Goal: Find specific page/section: Find specific page/section

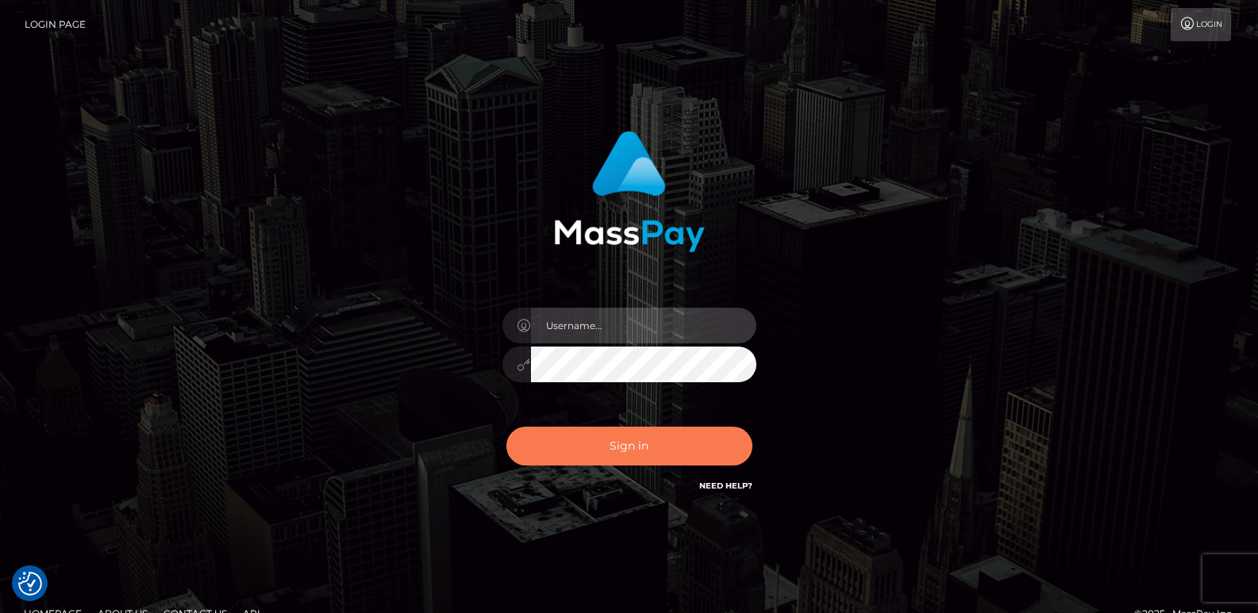
type input "ts2.es"
click at [533, 436] on button "Sign in" at bounding box center [629, 446] width 246 height 39
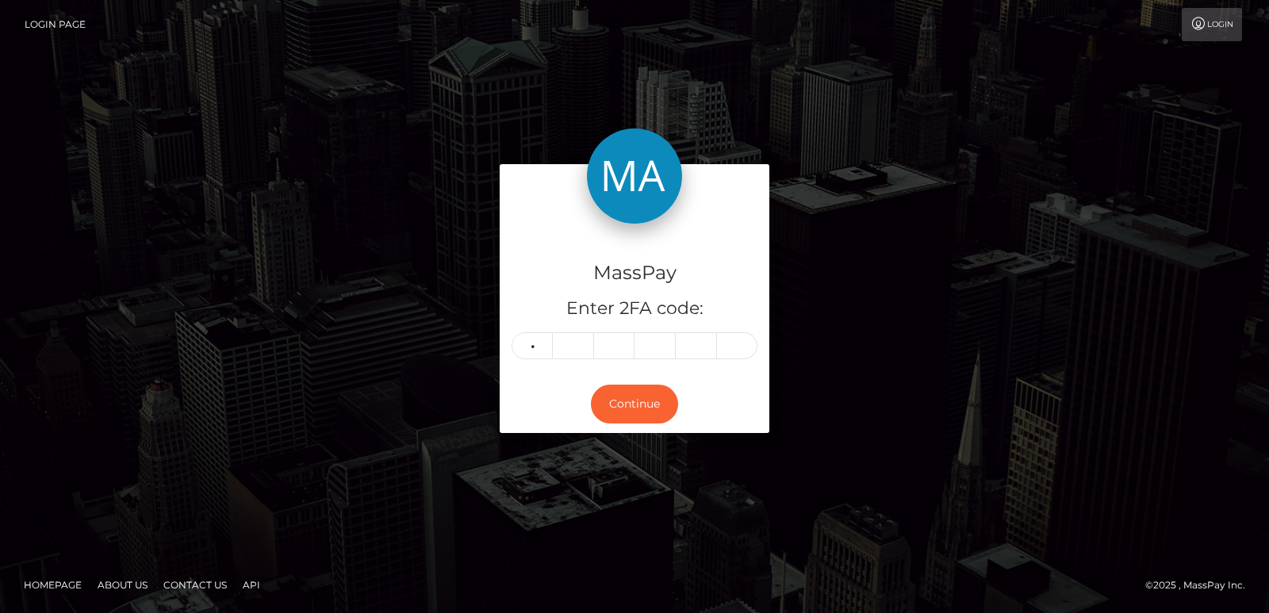
type input "1"
type input "7"
type input "5"
type input "7"
type input "2"
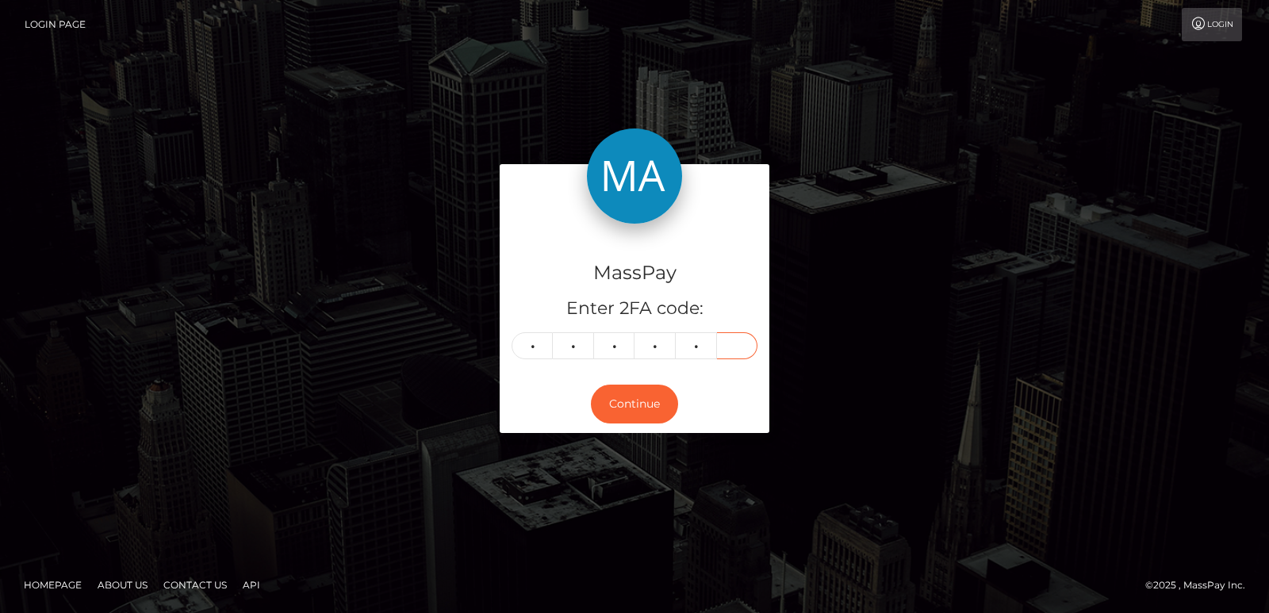
type input "9"
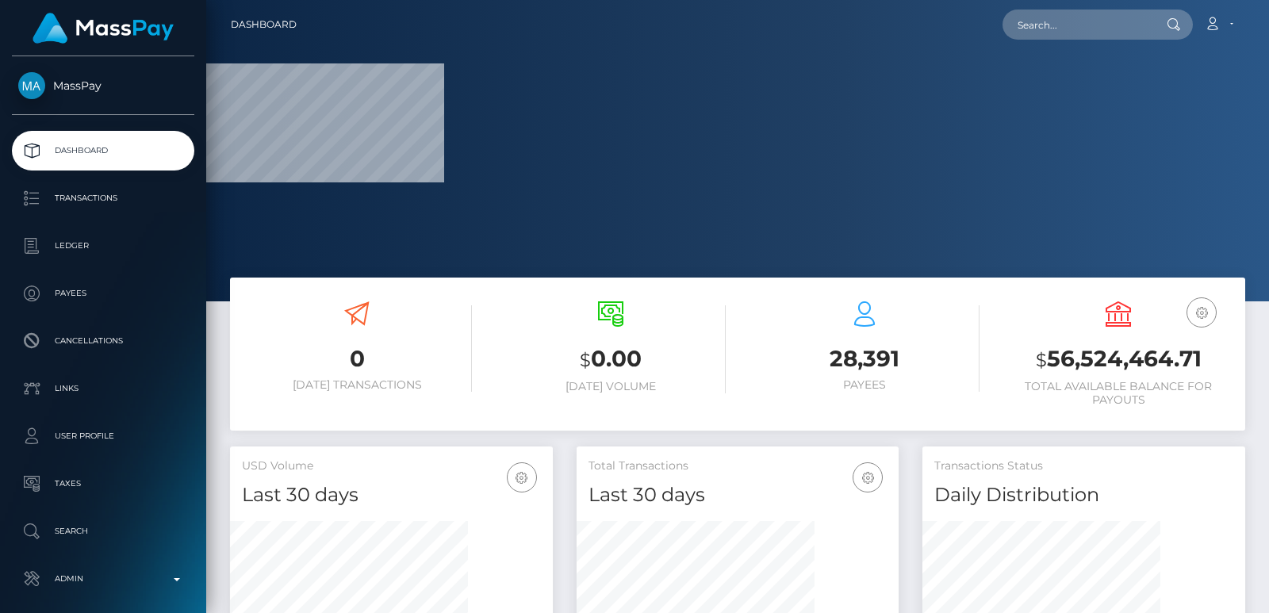
scroll to position [282, 322]
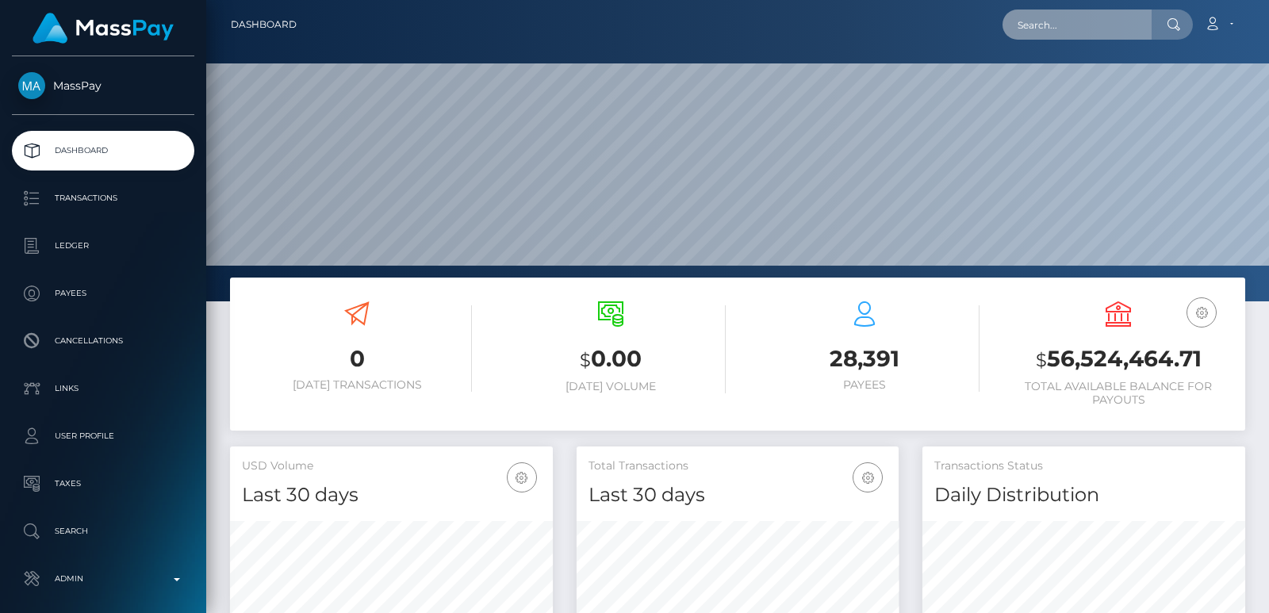
click at [1032, 21] on input "text" at bounding box center [1077, 25] width 149 height 30
paste input "[EMAIL_ADDRESS][DOMAIN_NAME]"
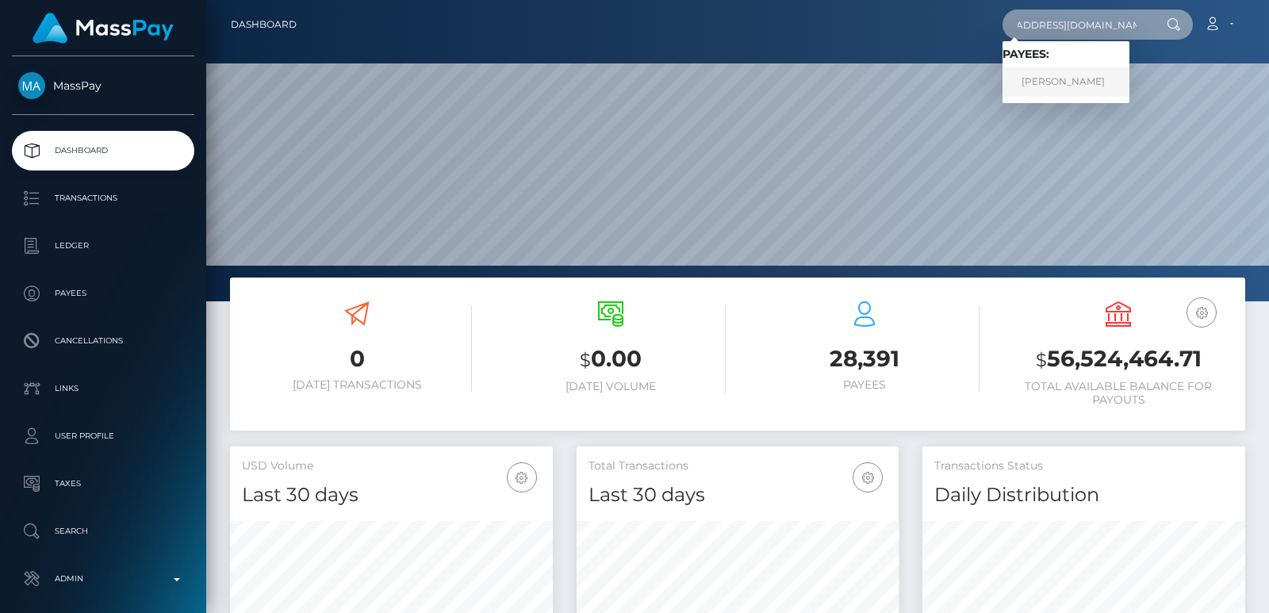
type input "[EMAIL_ADDRESS][DOMAIN_NAME]"
click at [1035, 85] on link "Fanny molina" at bounding box center [1066, 81] width 127 height 29
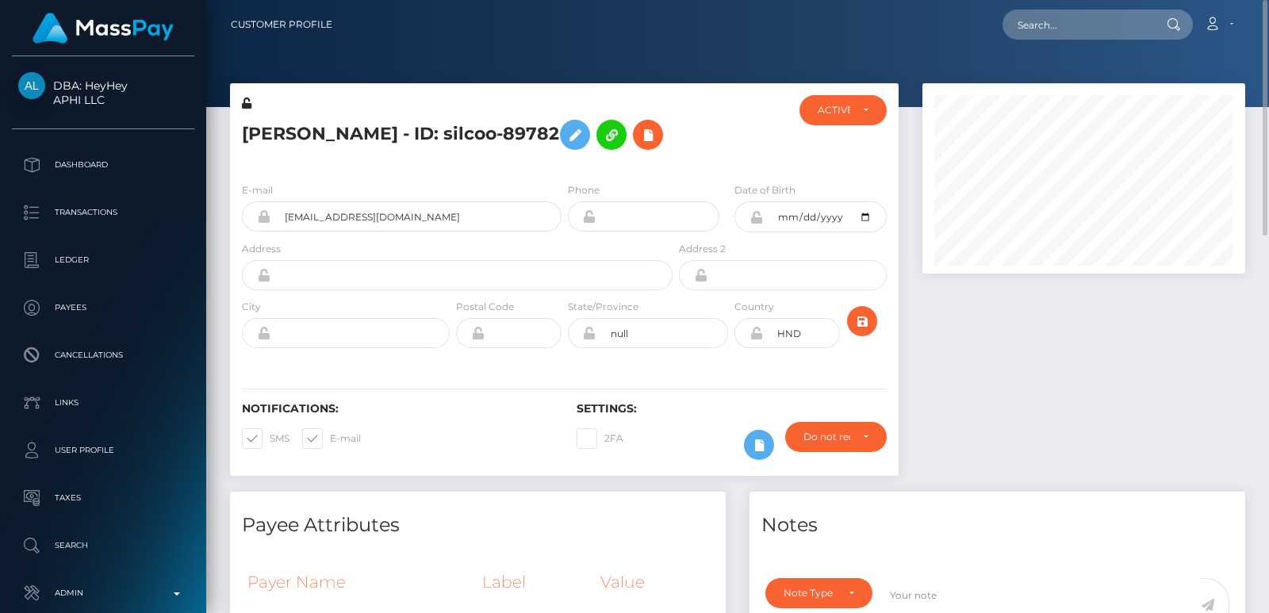
click at [275, 132] on h5 "[PERSON_NAME] - ID: silcoo-89782" at bounding box center [453, 135] width 422 height 46
copy h5 "[PERSON_NAME]"
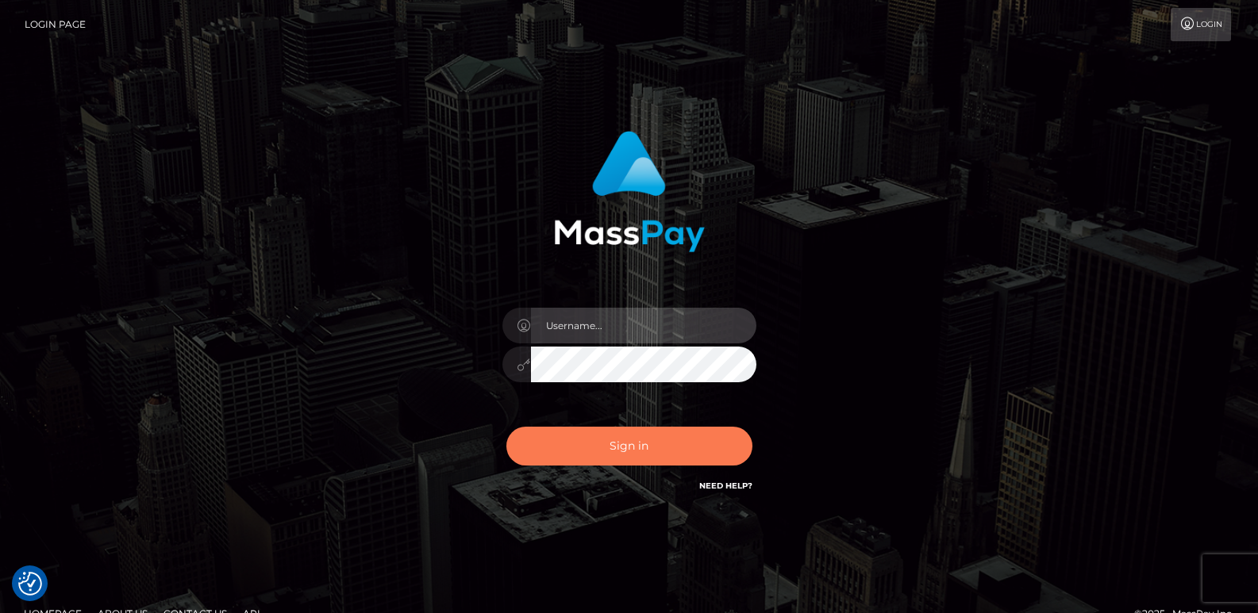
type input "ts2.es"
click at [627, 445] on button "Sign in" at bounding box center [629, 446] width 246 height 39
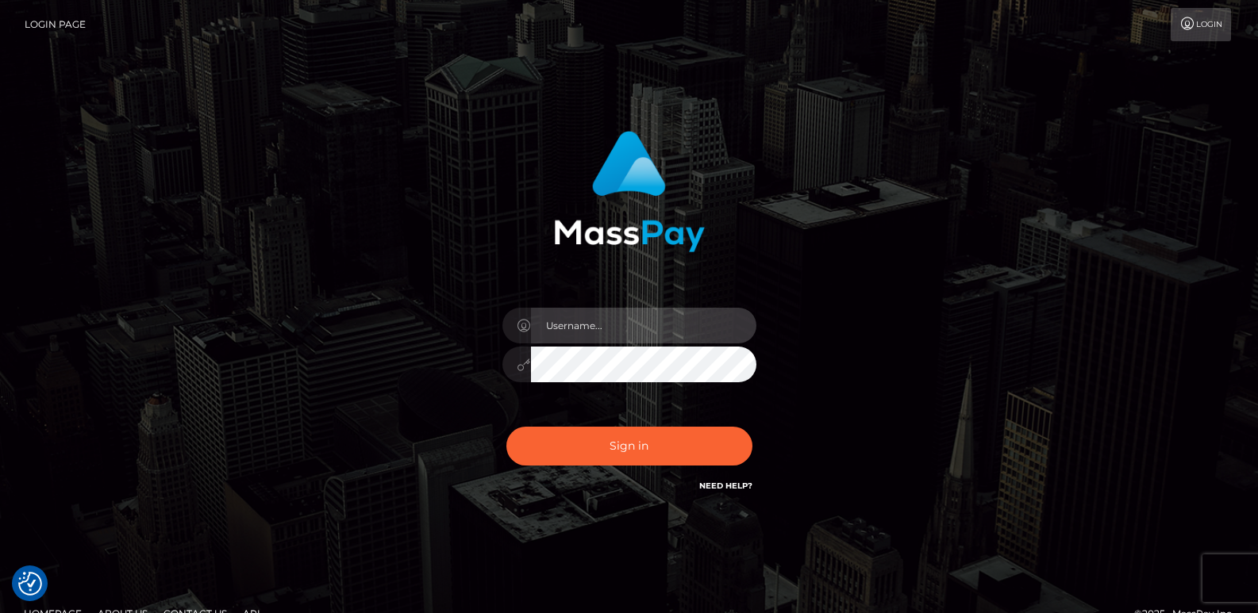
type input "ts2.es"
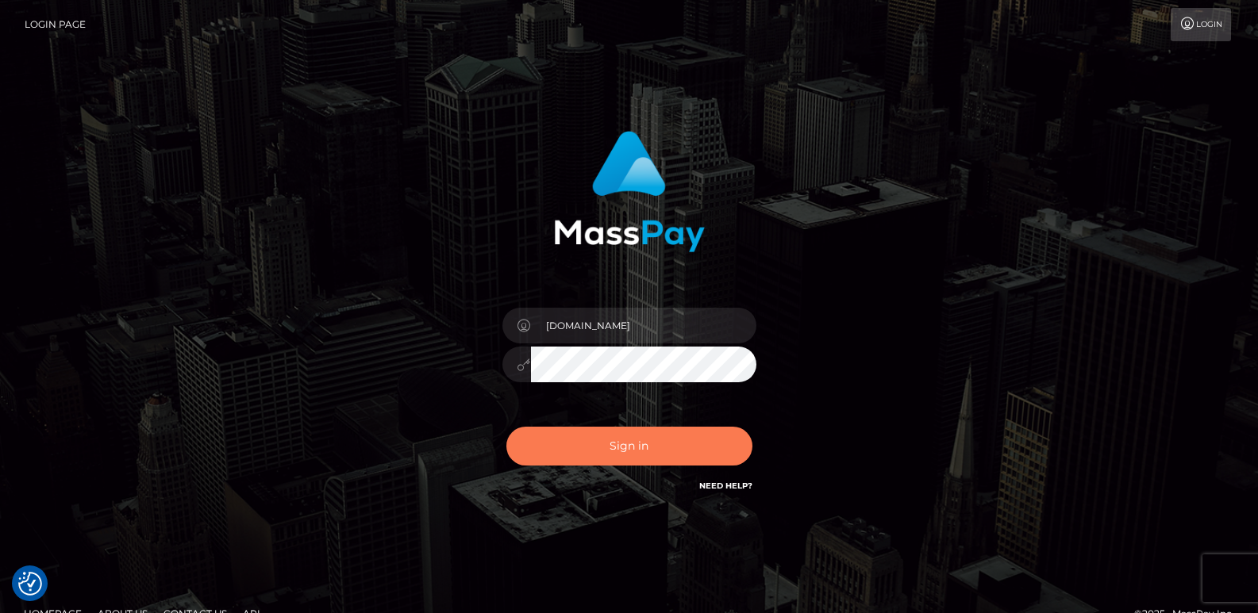
click at [627, 445] on button "Sign in" at bounding box center [629, 446] width 246 height 39
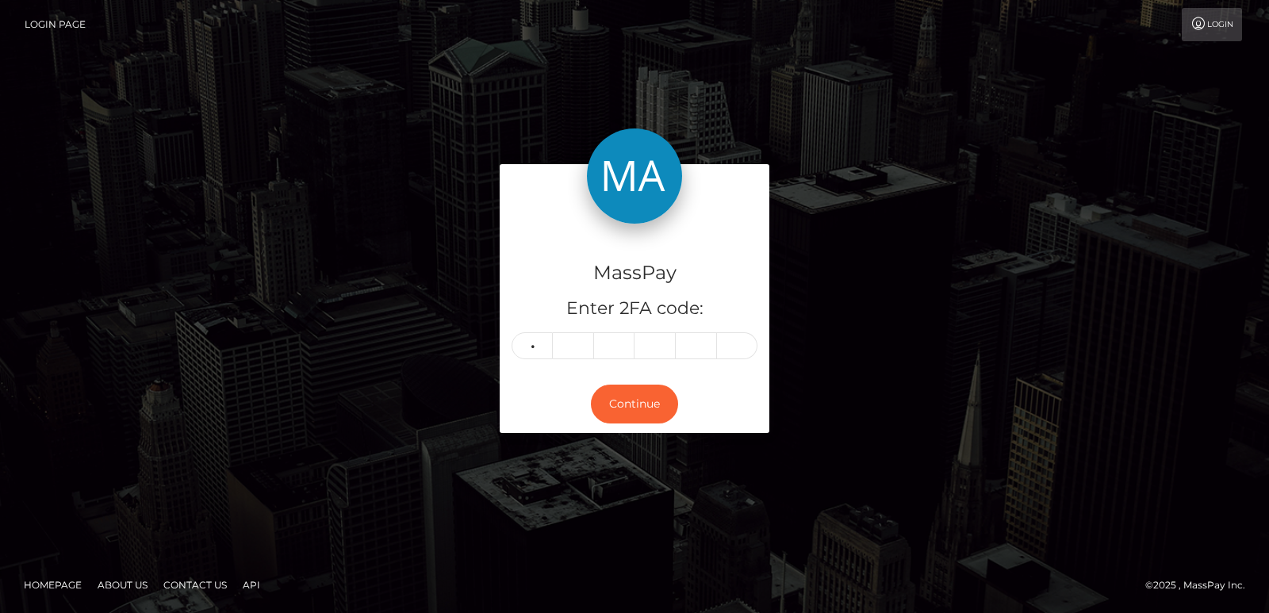
type input "7"
type input "8"
type input "2"
type input "4"
type input "5"
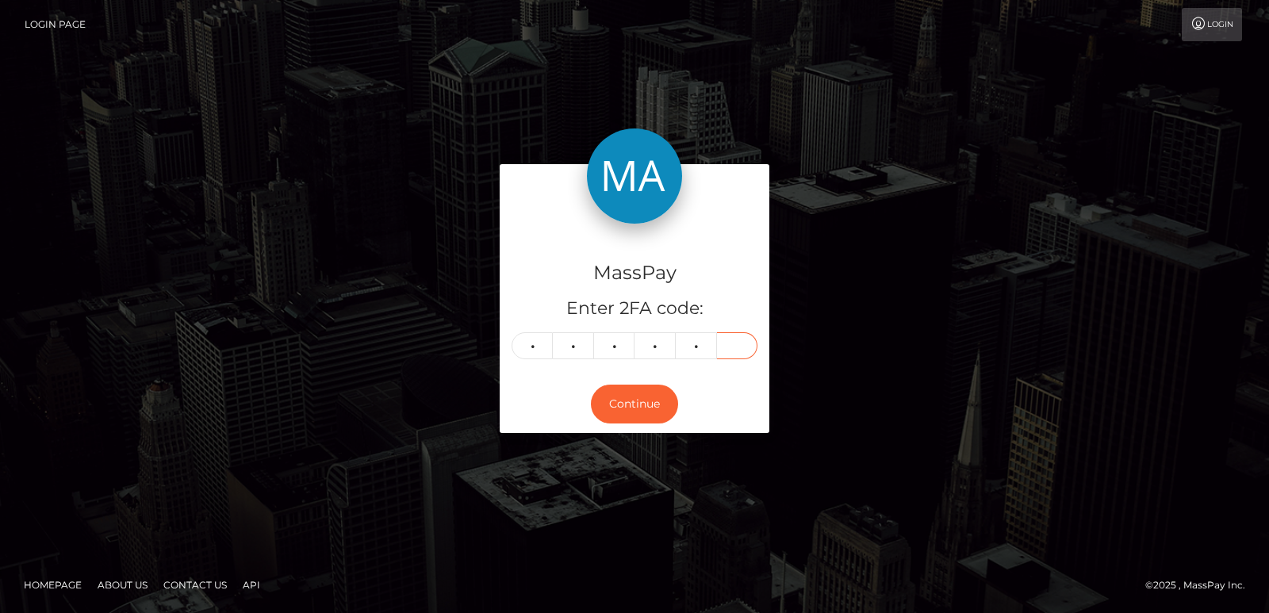
type input "0"
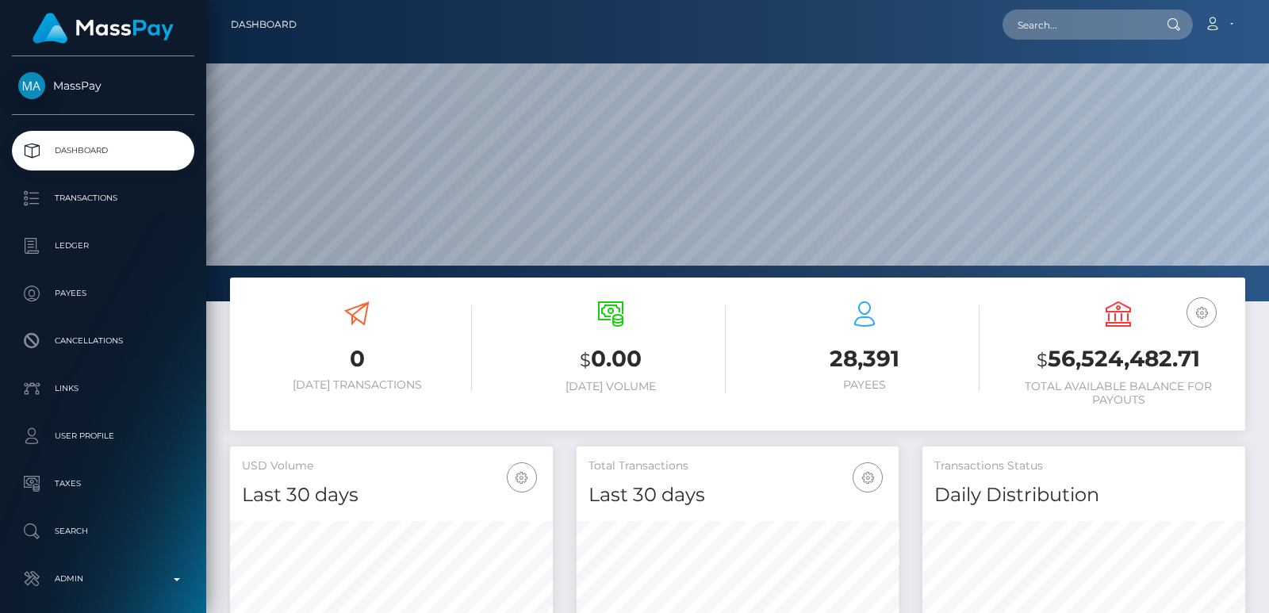
scroll to position [282, 322]
click at [1028, 33] on input "text" at bounding box center [1077, 25] width 149 height 30
paste input "[EMAIL_ADDRESS][DOMAIN_NAME]"
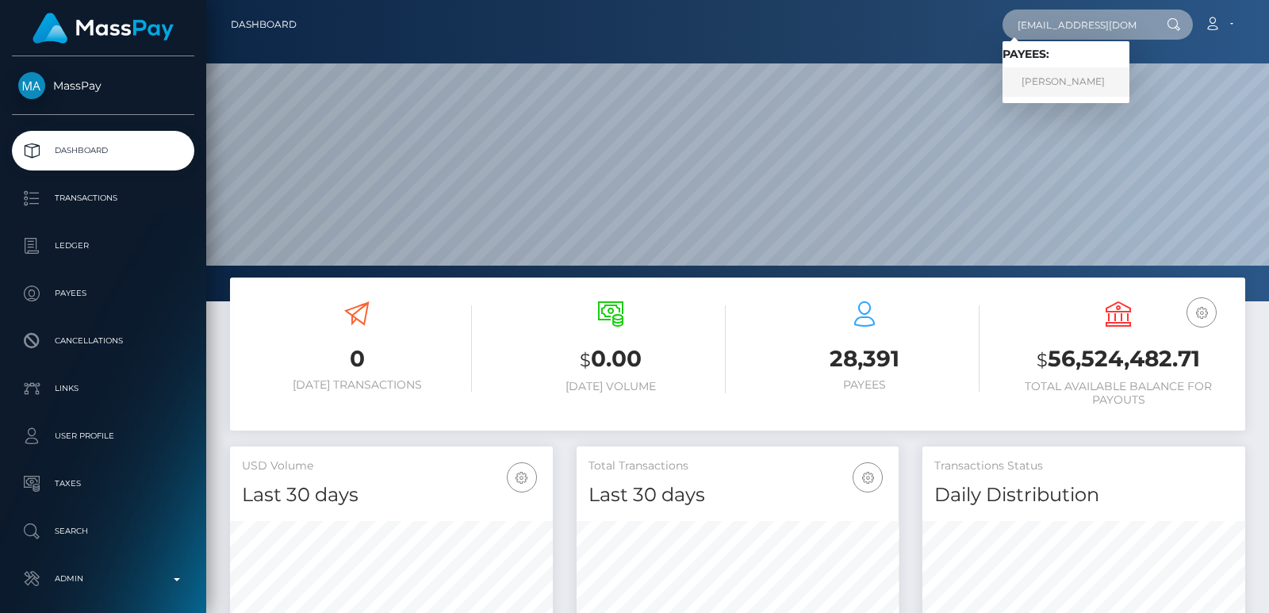
type input "[EMAIL_ADDRESS][DOMAIN_NAME]"
click at [1050, 86] on link "Julita Szóstek" at bounding box center [1066, 81] width 127 height 29
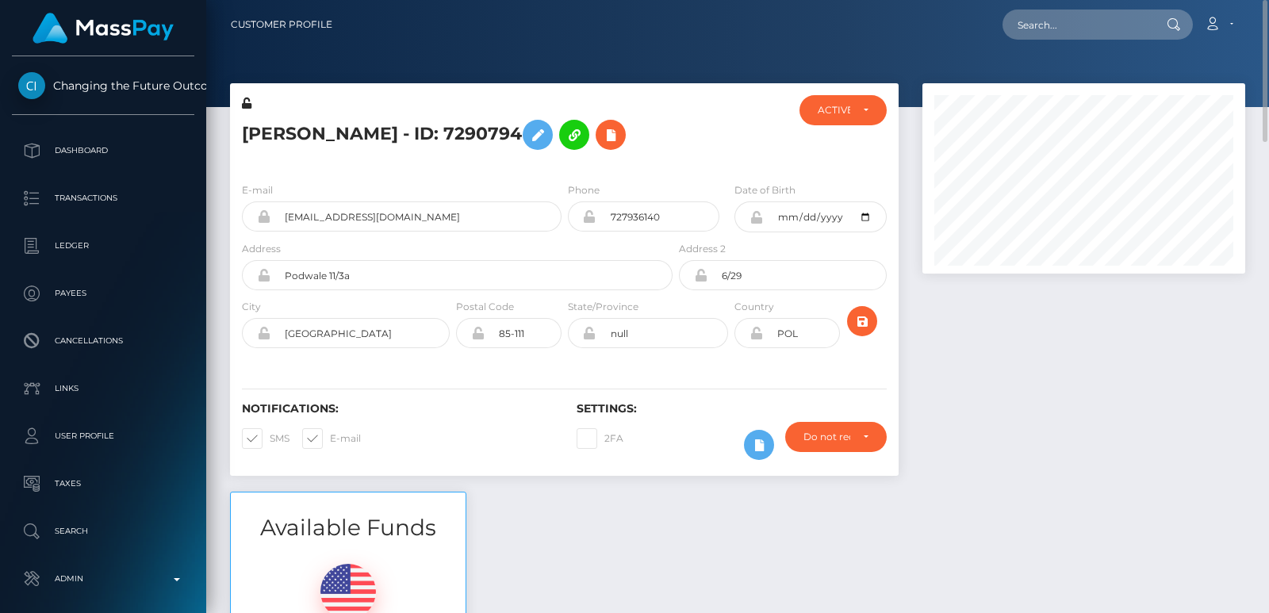
click at [272, 130] on h5 "Julita Szóstek - ID: 7290794" at bounding box center [453, 135] width 422 height 46
copy h5 "Julita"
click at [1034, 15] on input "text" at bounding box center [1077, 25] width 149 height 30
click at [908, 316] on div "Julita Szóstek - ID: 7290794 ACTIVE CLOSED ACTIVE E-mail Phone" at bounding box center [564, 287] width 693 height 409
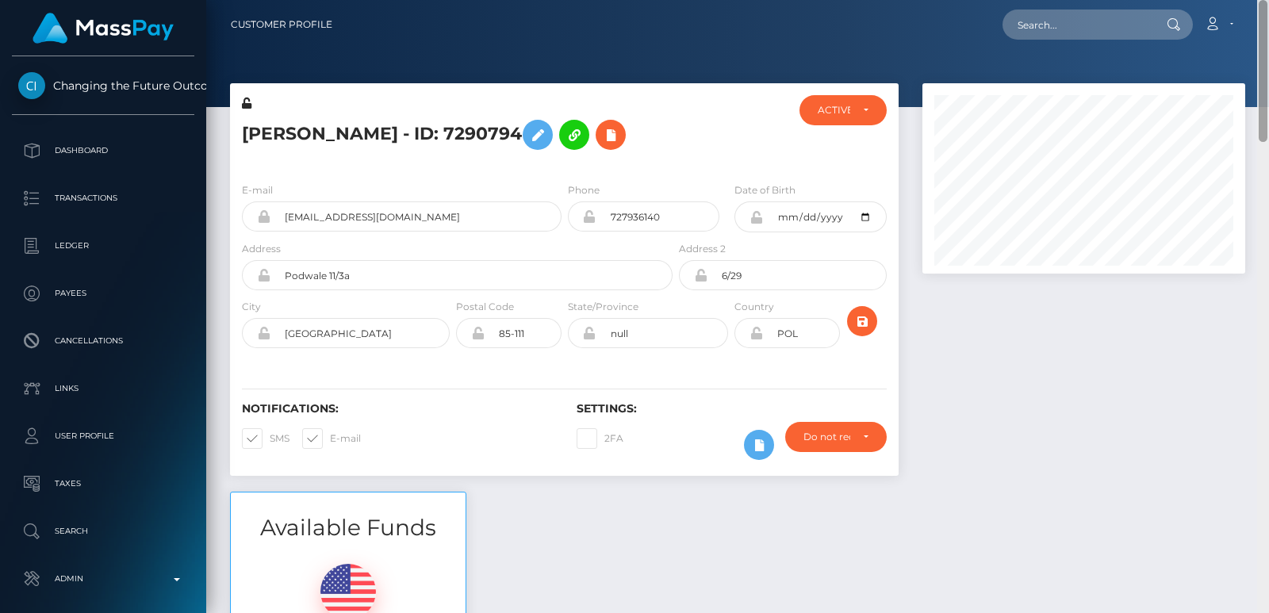
scroll to position [613, 0]
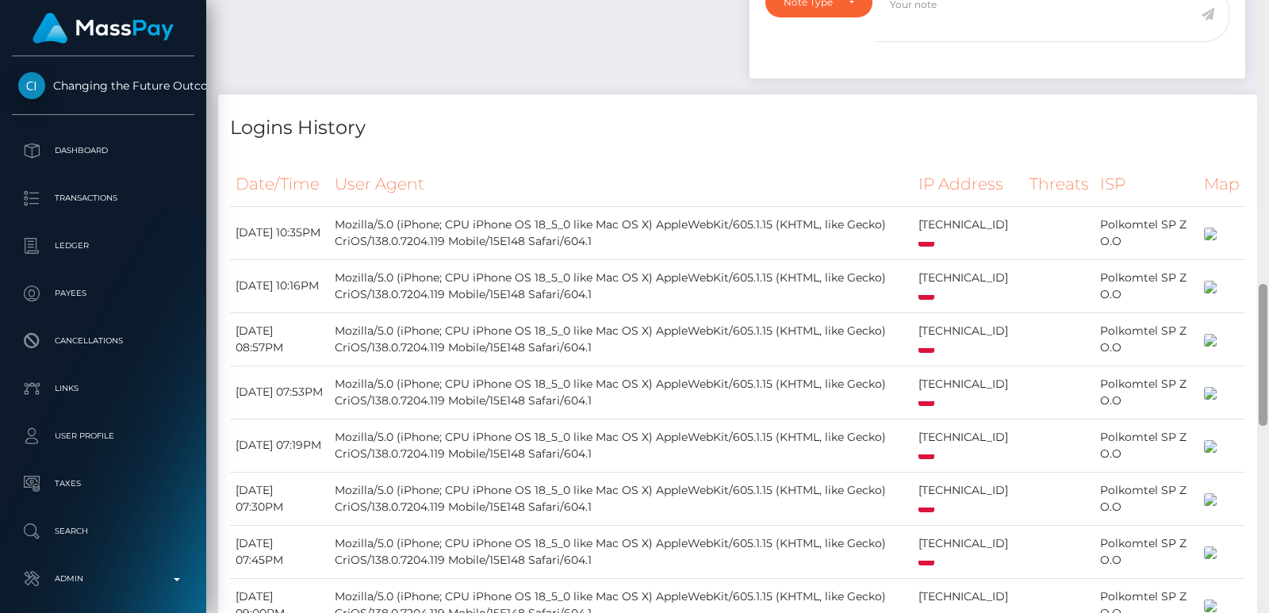
click at [1265, 290] on div at bounding box center [1264, 306] width 12 height 613
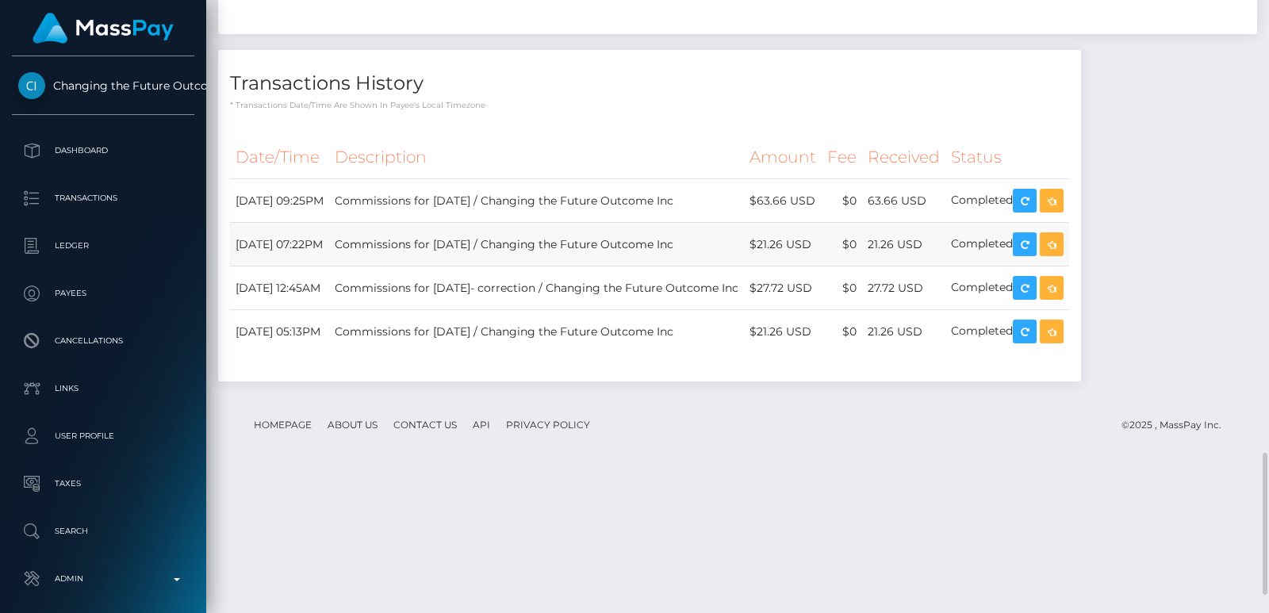
scroll to position [1983, 0]
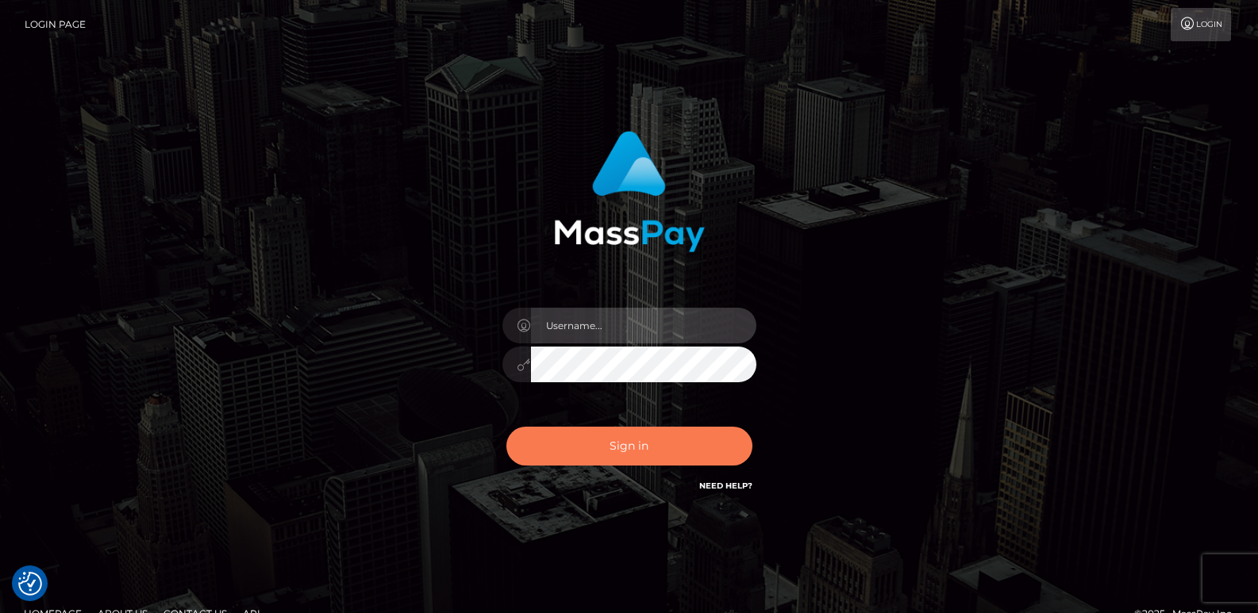
type input "[DOMAIN_NAME]"
click at [604, 451] on button "Sign in" at bounding box center [629, 446] width 246 height 39
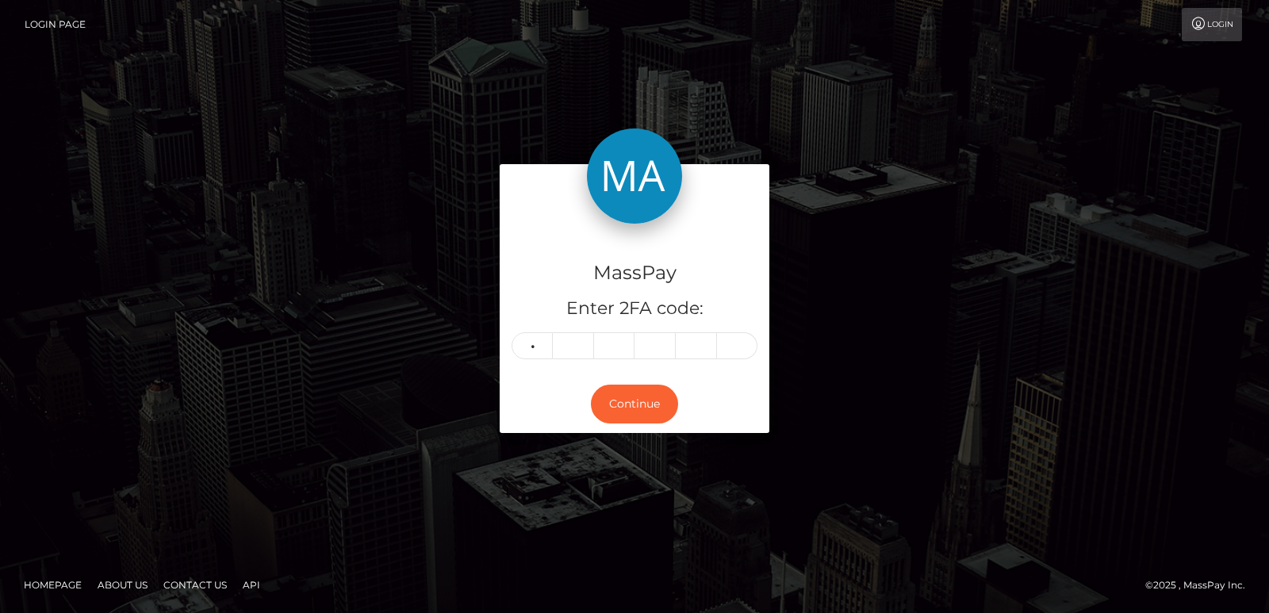
type input "0"
type input "5"
type input "8"
type input "1"
type input "7"
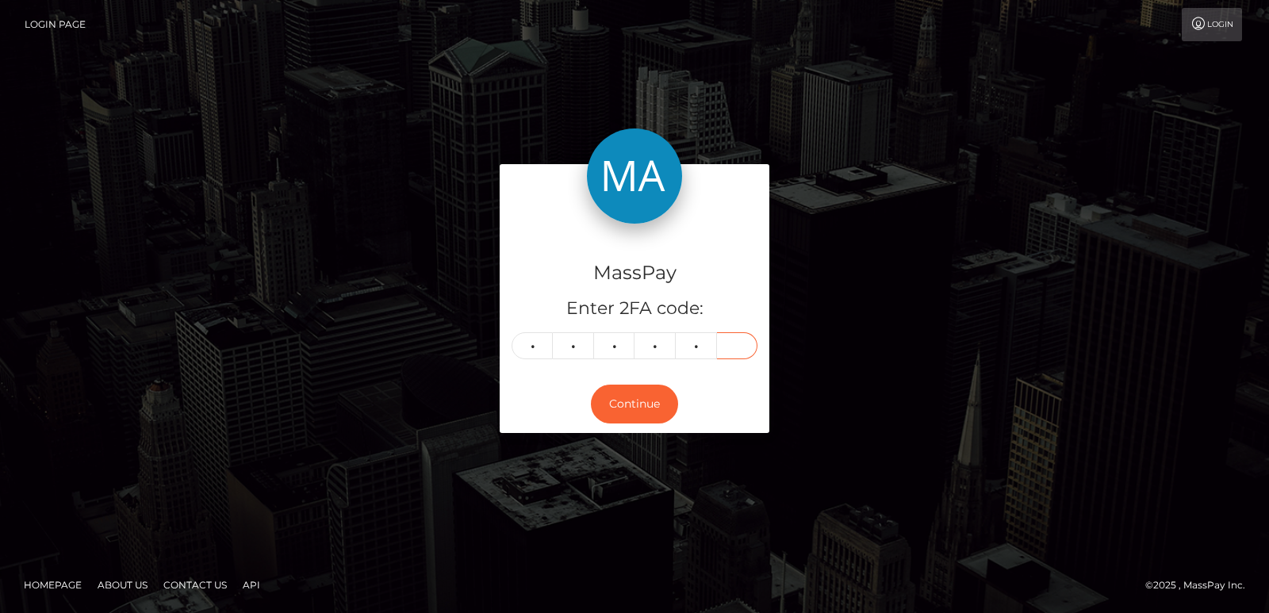
type input "2"
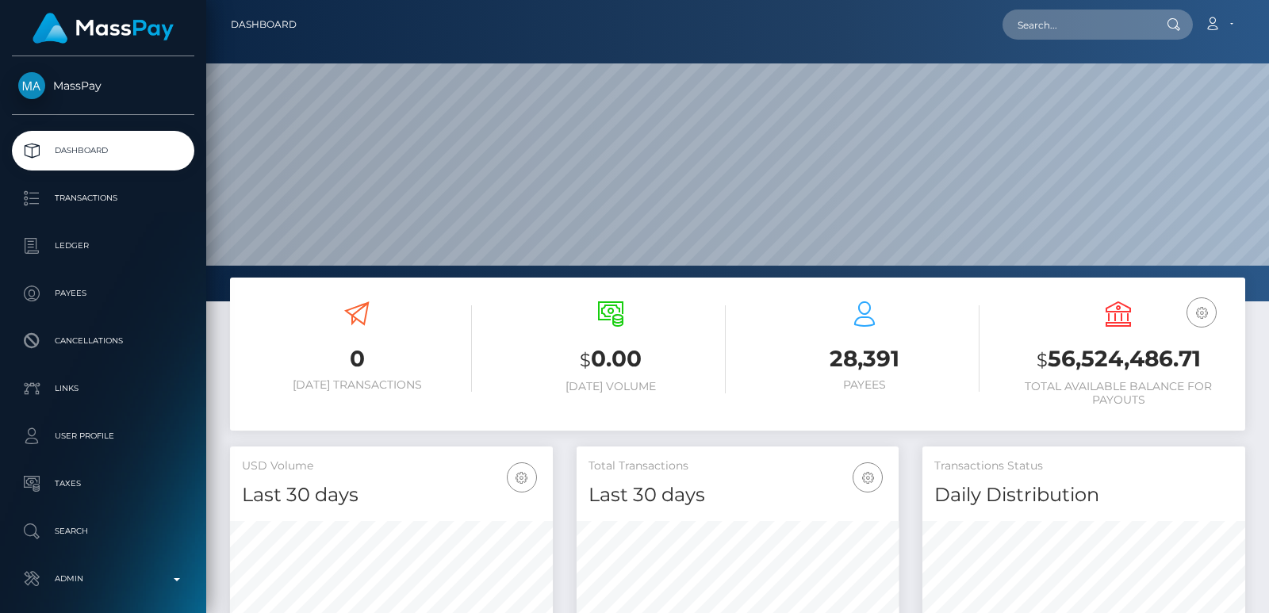
scroll to position [282, 322]
click at [1036, 22] on input "text" at bounding box center [1077, 25] width 149 height 30
paste input "[EMAIL_ADDRESS][DOMAIN_NAME]"
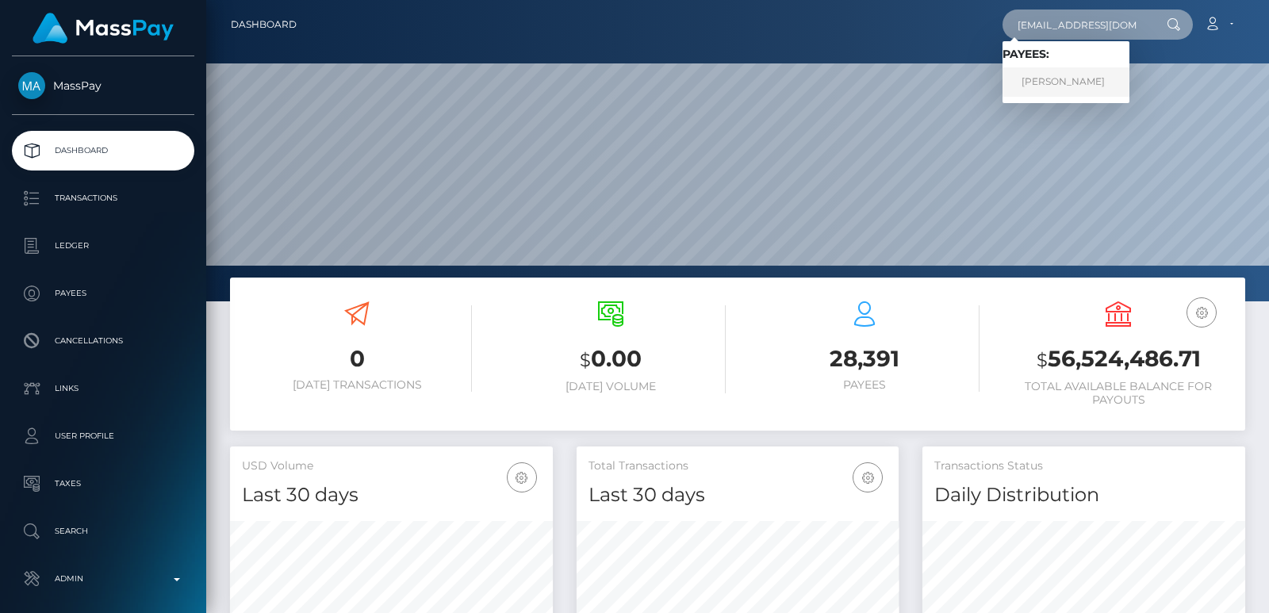
type input "[EMAIL_ADDRESS][DOMAIN_NAME]"
click at [1043, 83] on link "[PERSON_NAME]" at bounding box center [1066, 81] width 127 height 29
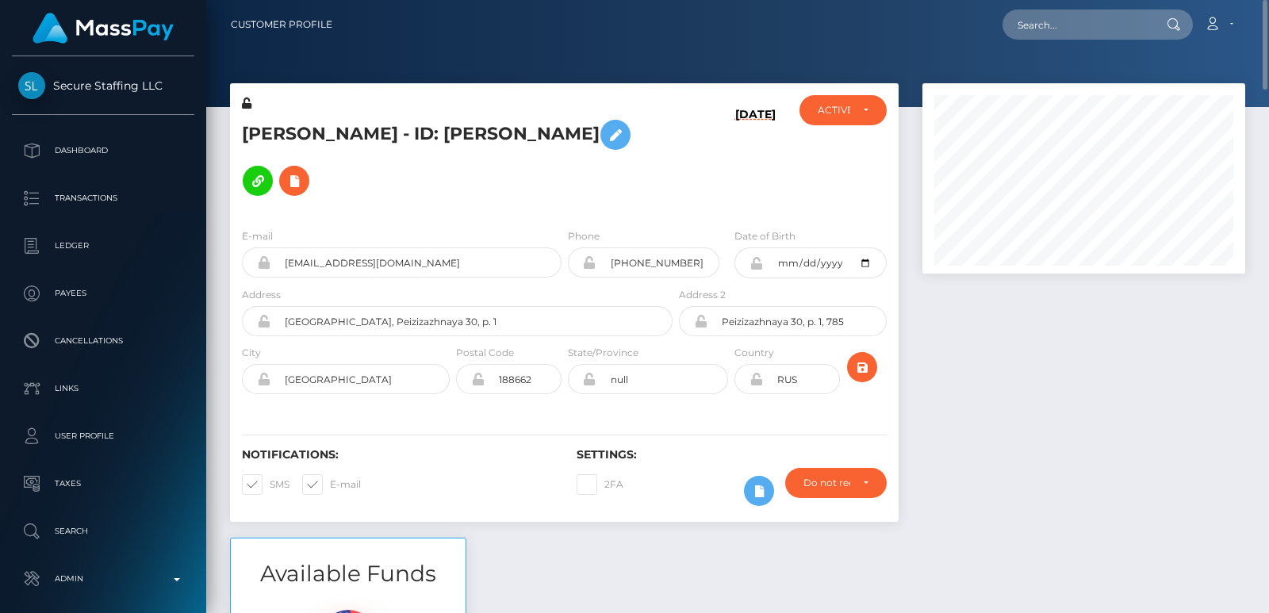
click at [290, 111] on div "[PERSON_NAME] - ID: [PERSON_NAME]" at bounding box center [453, 155] width 446 height 121
click at [290, 121] on h5 "[PERSON_NAME] - ID: [PERSON_NAME]" at bounding box center [453, 158] width 422 height 92
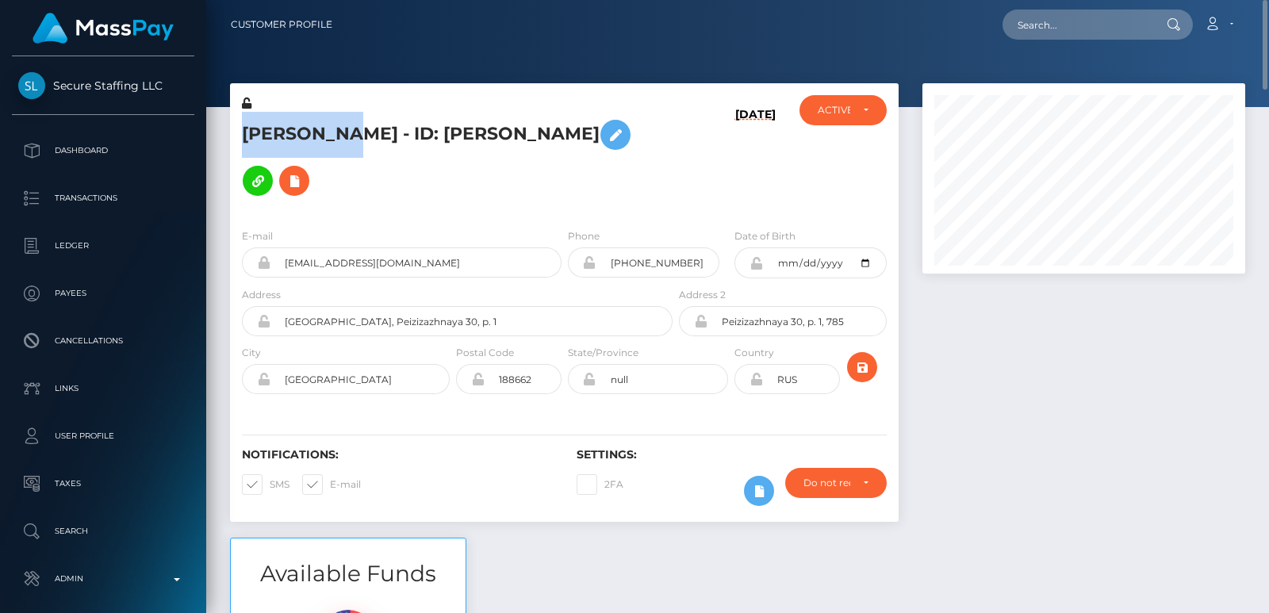
copy h5 "[PERSON_NAME]"
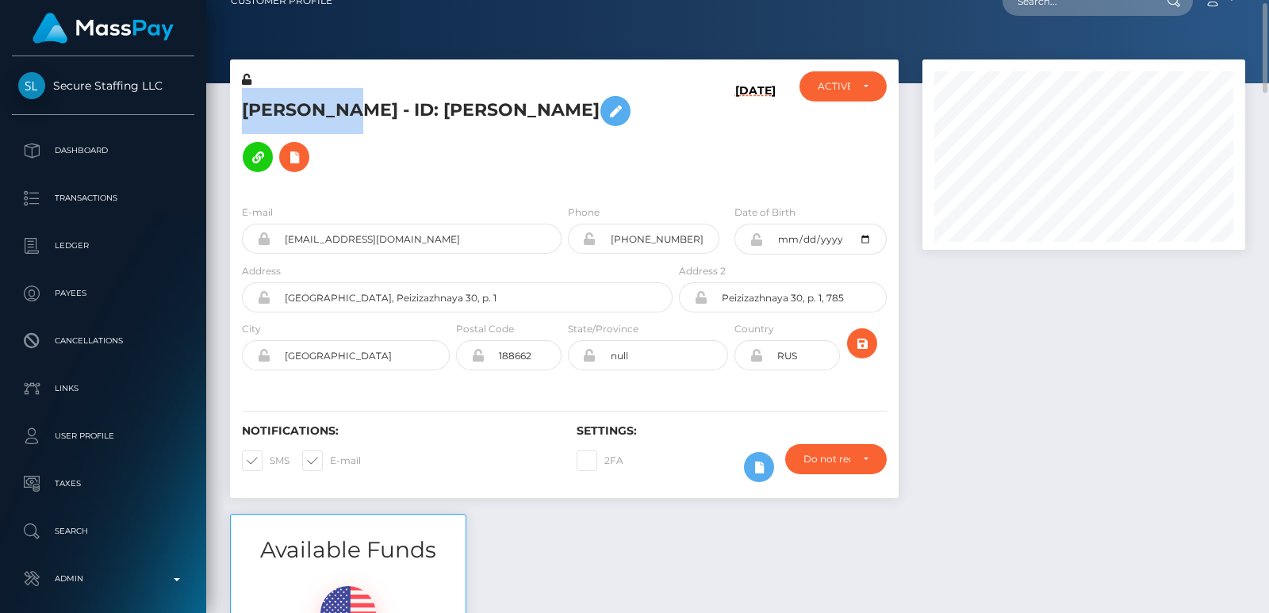
scroll to position [119, 0]
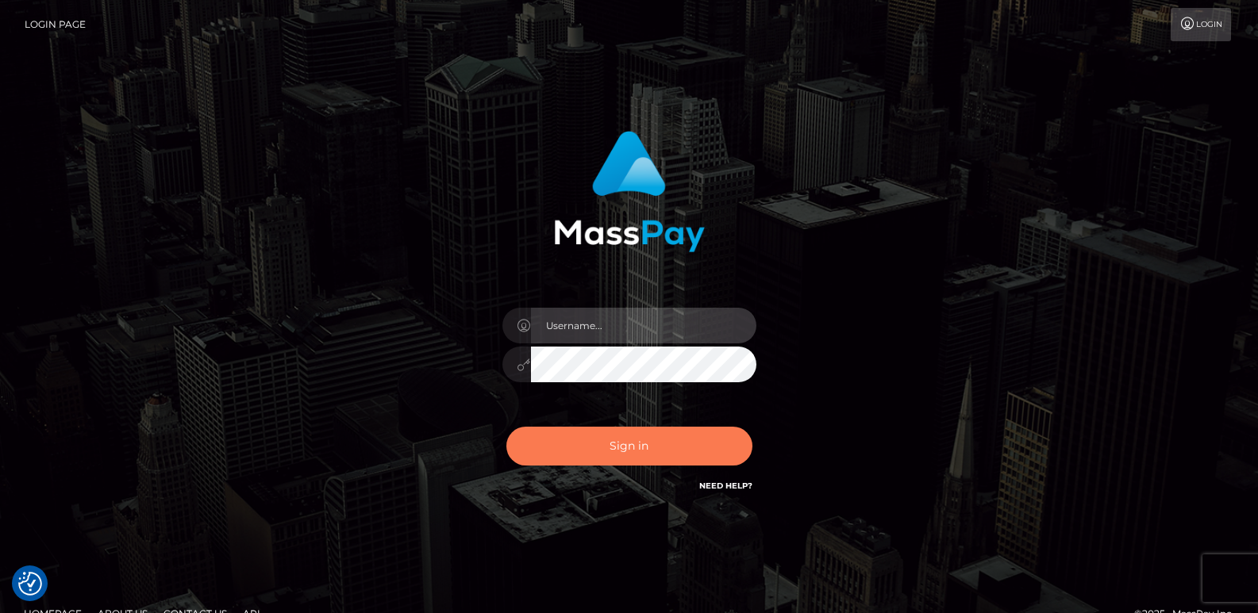
type input "[DOMAIN_NAME]"
click at [554, 440] on button "Sign in" at bounding box center [629, 446] width 246 height 39
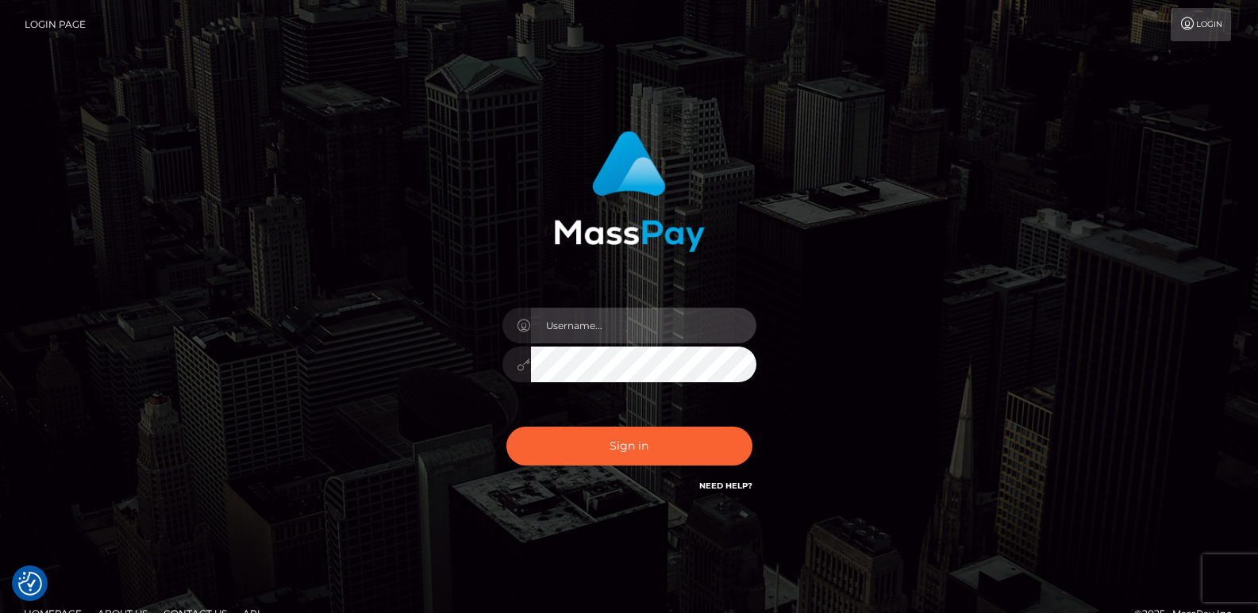
type input "[DOMAIN_NAME]"
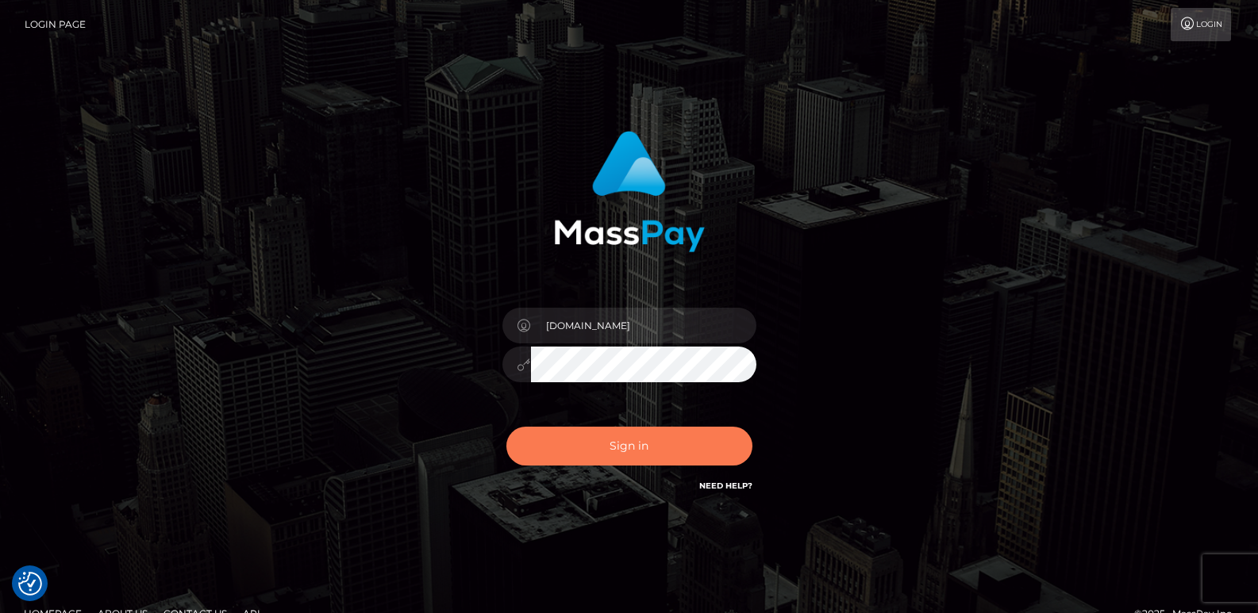
click at [554, 440] on button "Sign in" at bounding box center [629, 446] width 246 height 39
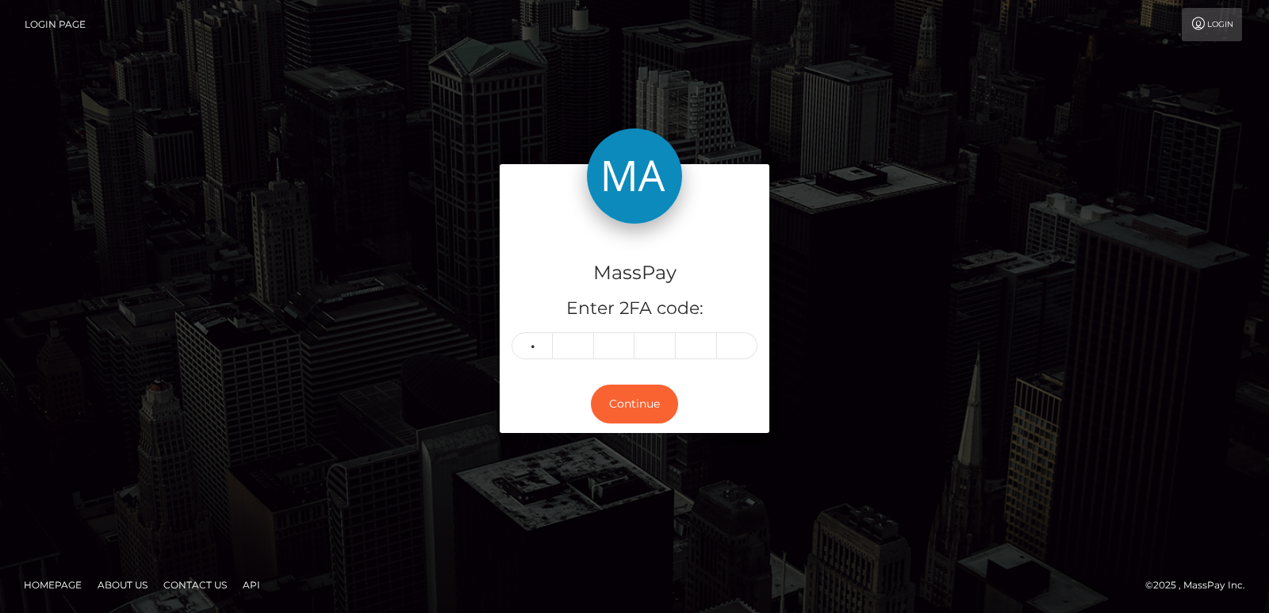
type input "3"
type input "4"
type input "0"
type input "9"
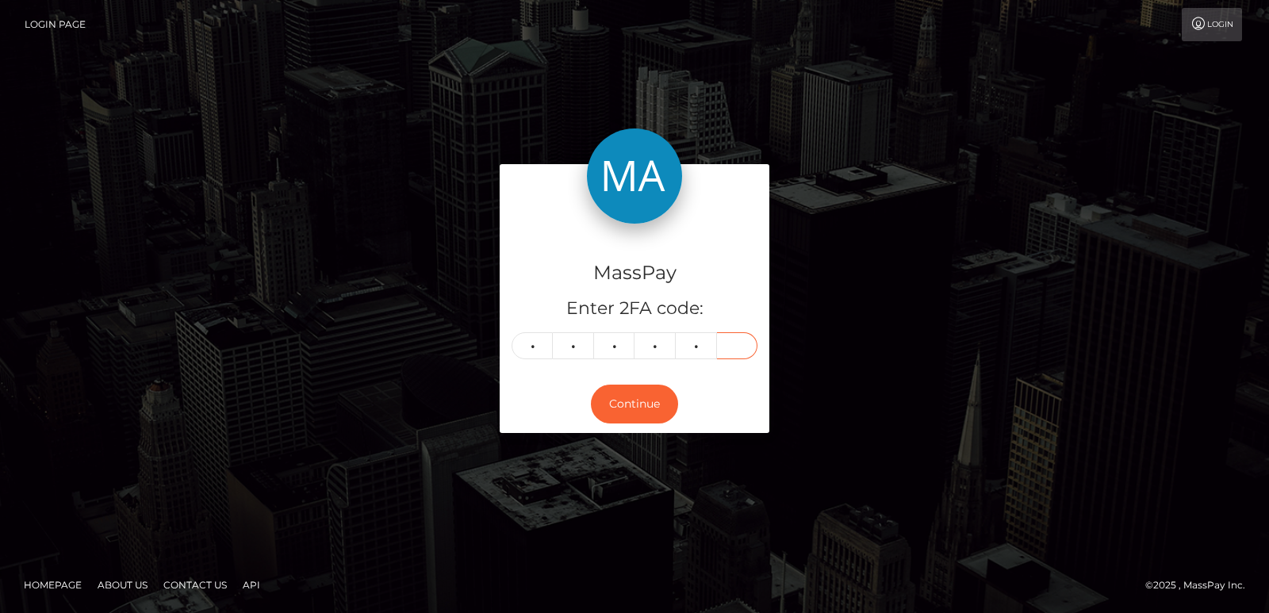
type input "2"
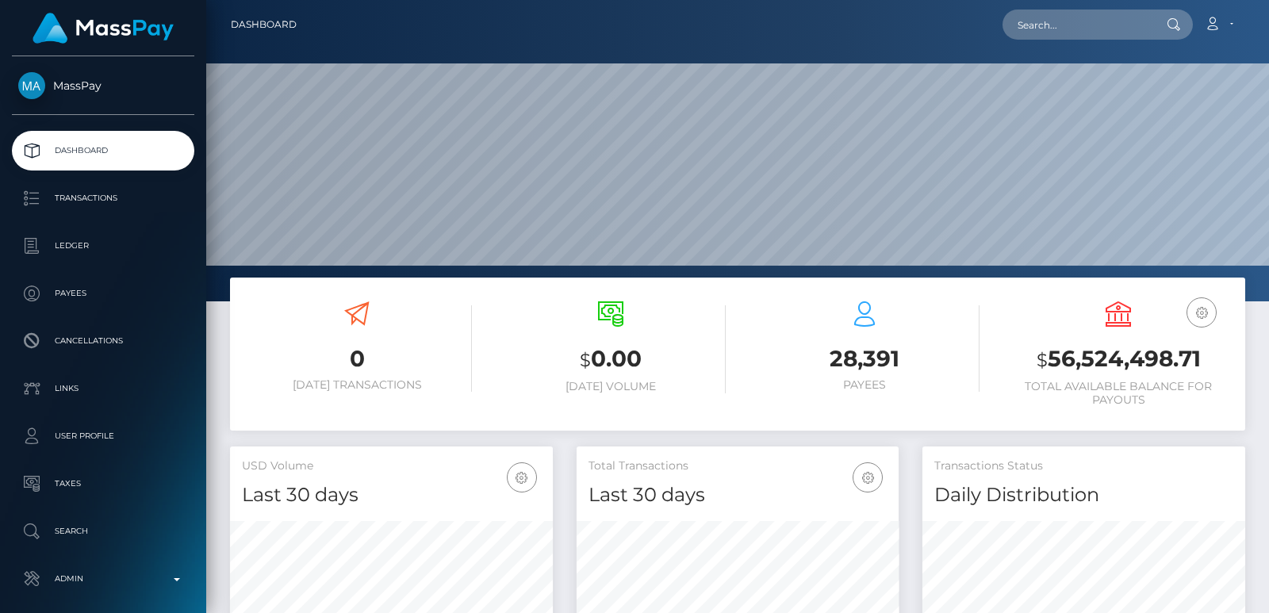
scroll to position [282, 322]
click at [1025, 26] on input "text" at bounding box center [1077, 25] width 149 height 30
paste input "[EMAIL_ADDRESS][DOMAIN_NAME]"
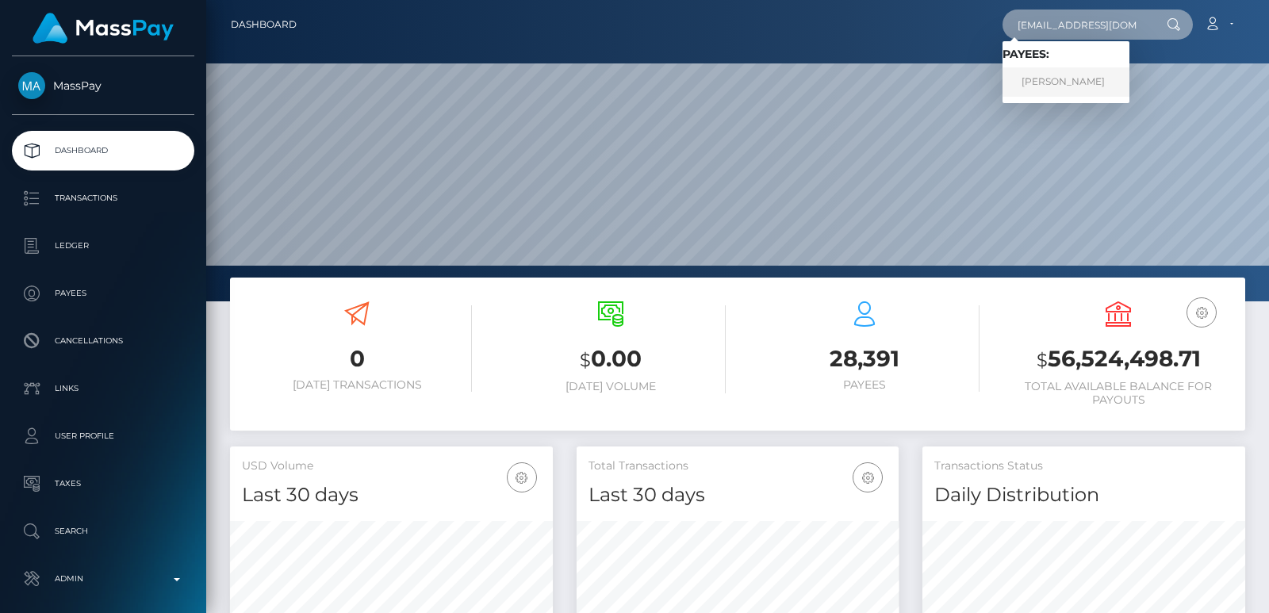
type input "[EMAIL_ADDRESS][DOMAIN_NAME]"
click at [1048, 69] on link "[PERSON_NAME]" at bounding box center [1066, 81] width 127 height 29
